Goal: Find specific page/section: Find specific page/section

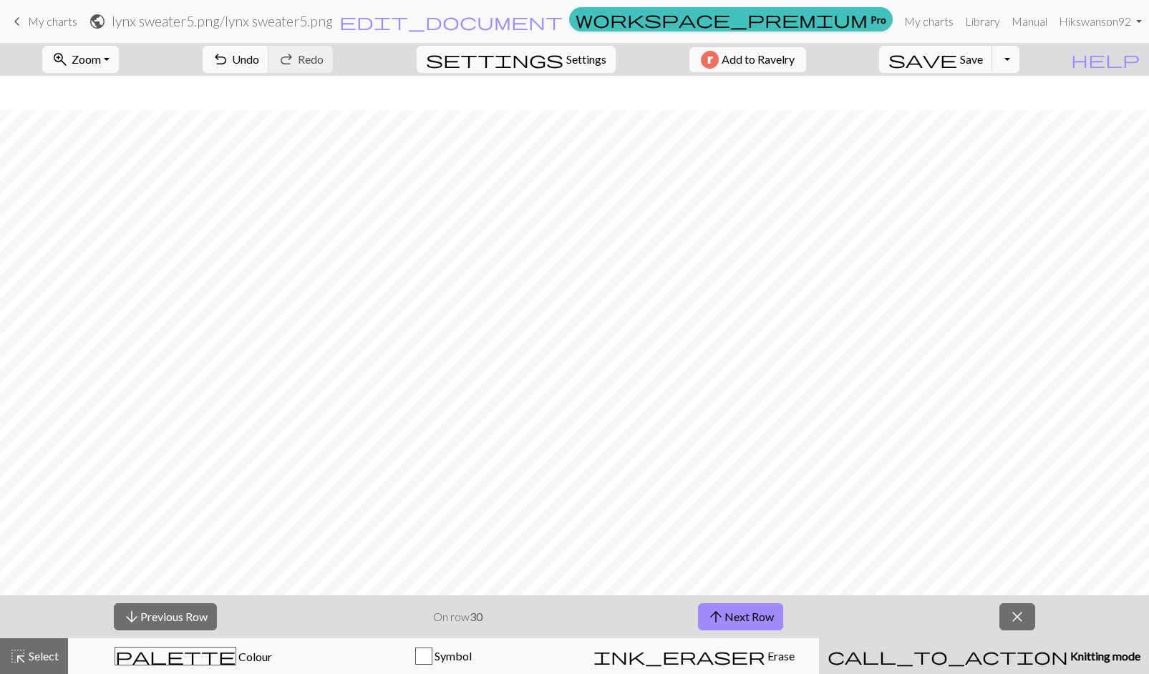
scroll to position [34, 0]
click at [777, 614] on button "arrow_upward Next Row" at bounding box center [740, 616] width 85 height 27
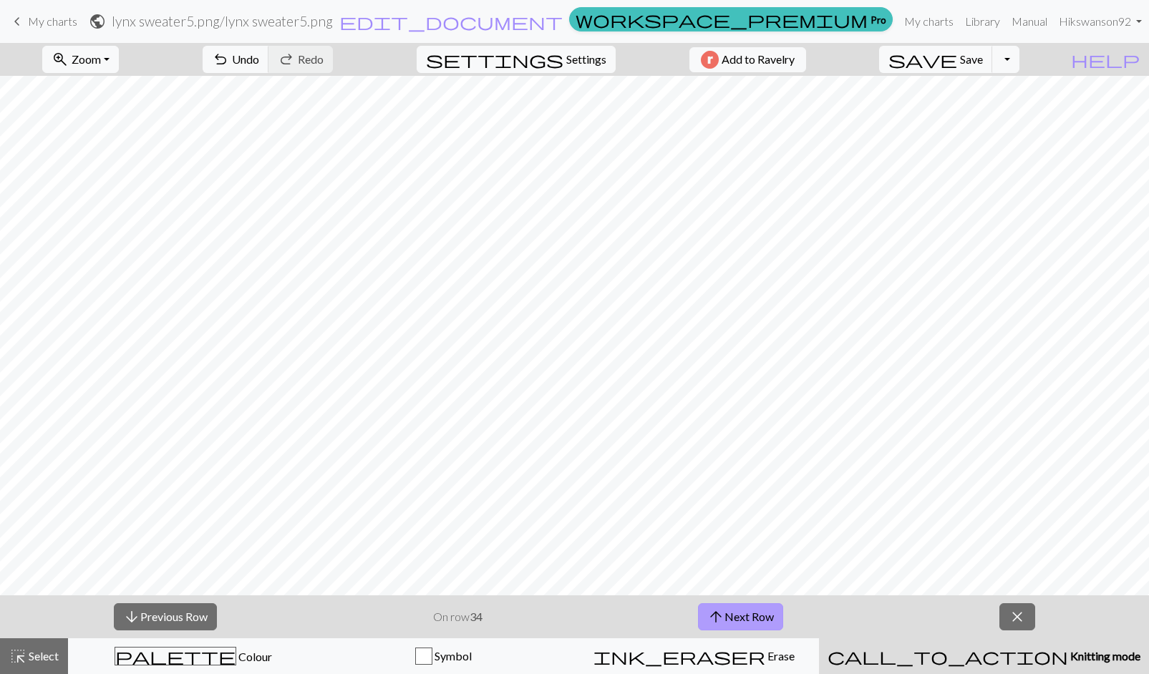
click at [777, 614] on button "arrow_upward Next Row" at bounding box center [740, 616] width 85 height 27
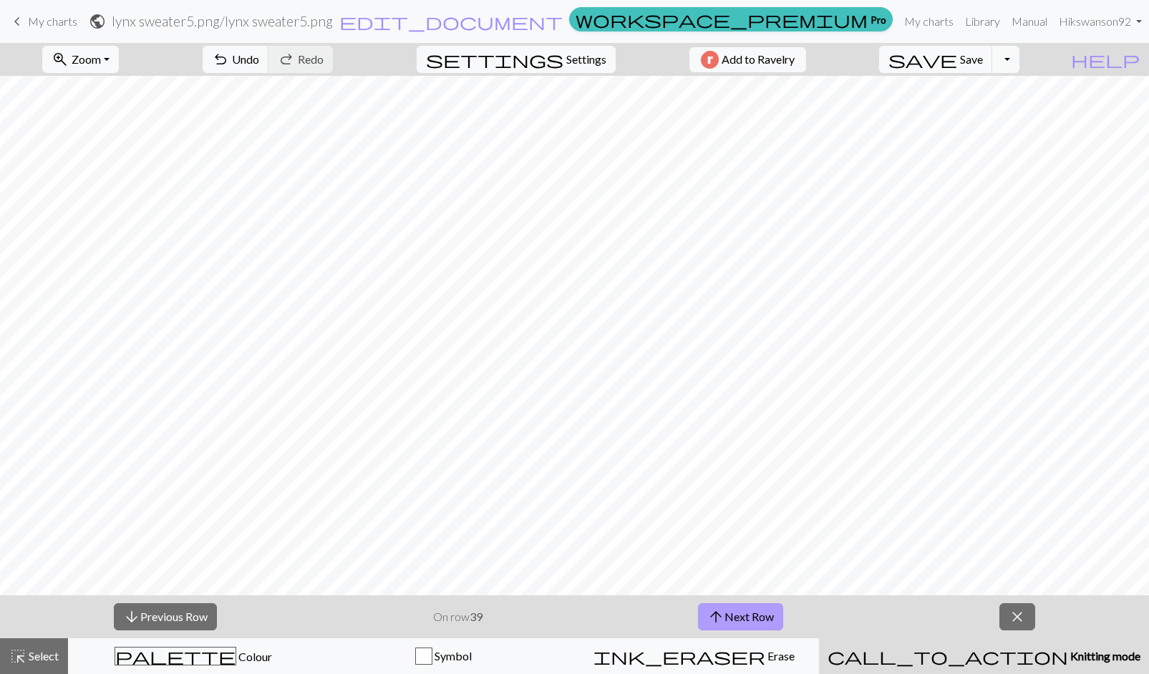
click at [777, 614] on button "arrow_upward Next Row" at bounding box center [740, 616] width 85 height 27
click at [177, 608] on button "arrow_downward Previous Row" at bounding box center [165, 616] width 103 height 27
